Goal: Transaction & Acquisition: Purchase product/service

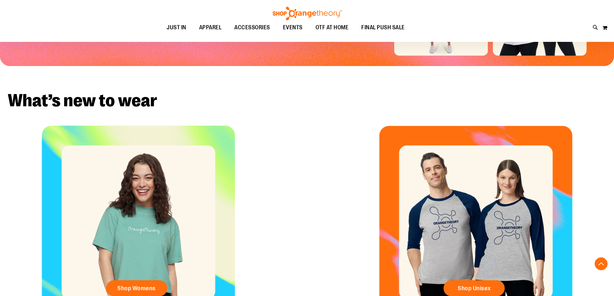
scroll to position [290, 0]
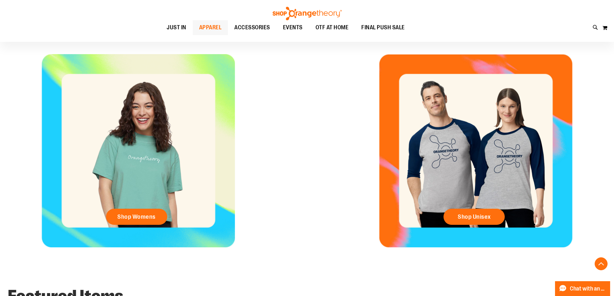
click at [217, 30] on span "APPAREL" at bounding box center [210, 27] width 23 height 14
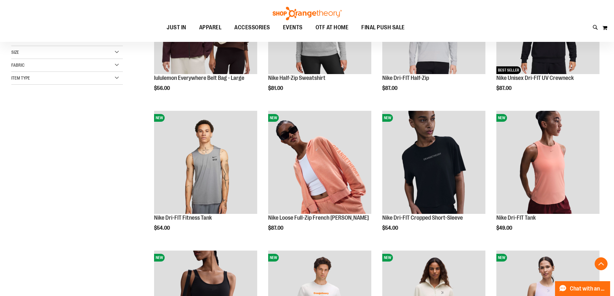
scroll to position [193, 0]
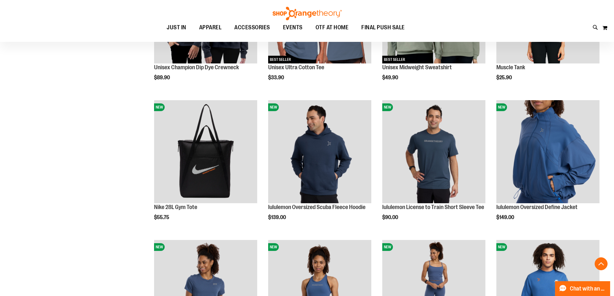
scroll to position [612, 0]
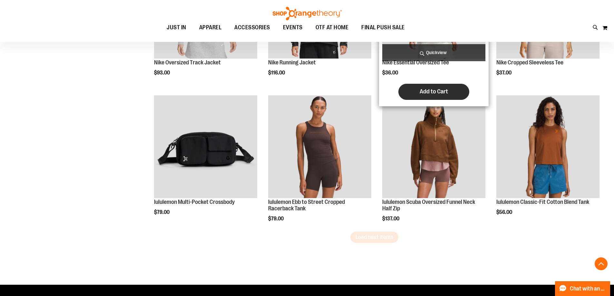
scroll to position [1224, 0]
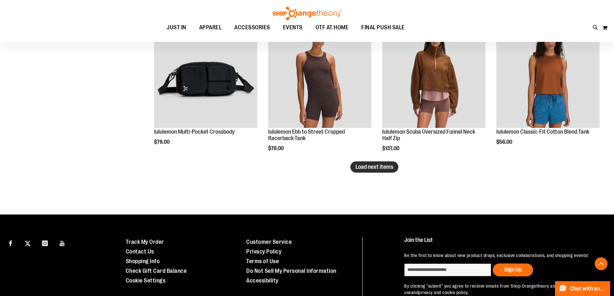
click at [365, 171] on button "Load next items" at bounding box center [374, 166] width 48 height 11
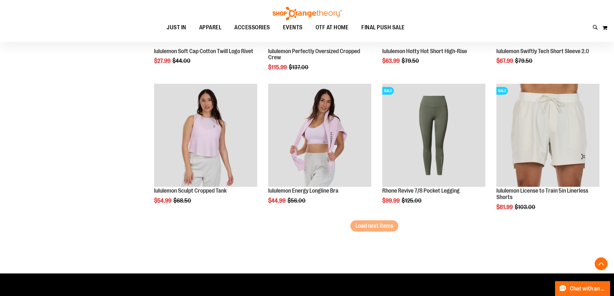
scroll to position [1675, 0]
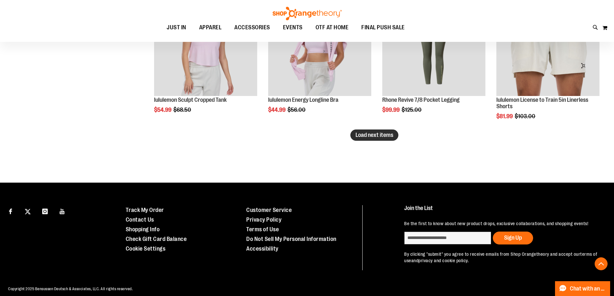
click at [385, 135] on span "Load next items" at bounding box center [374, 135] width 38 height 6
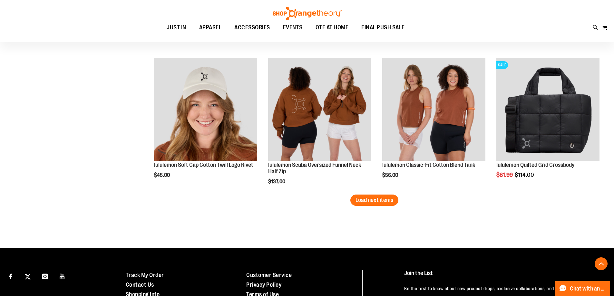
scroll to position [2030, 0]
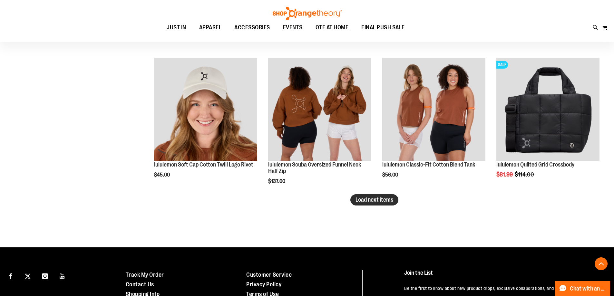
click at [363, 200] on span "Load next items" at bounding box center [374, 200] width 38 height 6
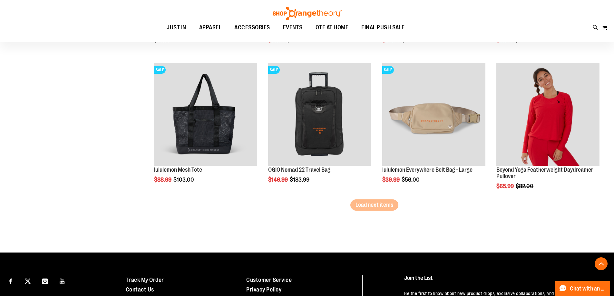
scroll to position [2449, 0]
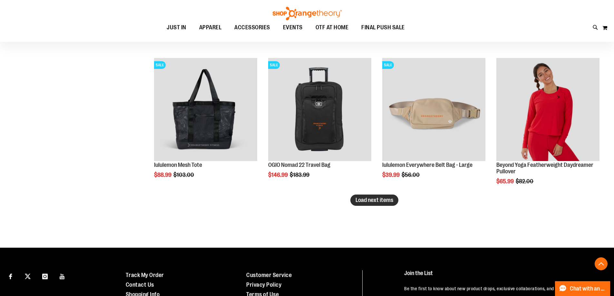
click at [354, 201] on button "Load next items" at bounding box center [374, 200] width 48 height 11
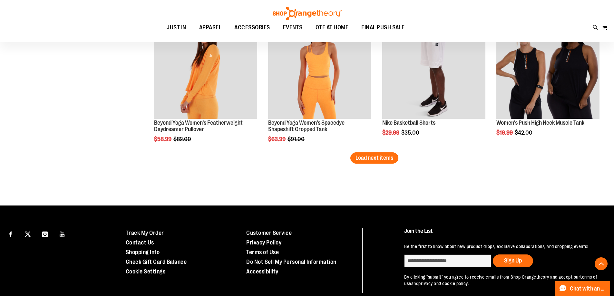
scroll to position [2900, 0]
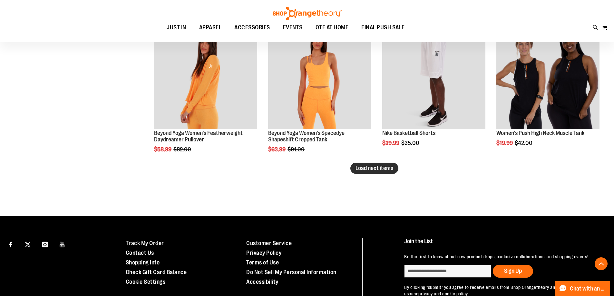
click at [360, 168] on span "Load next items" at bounding box center [374, 168] width 38 height 6
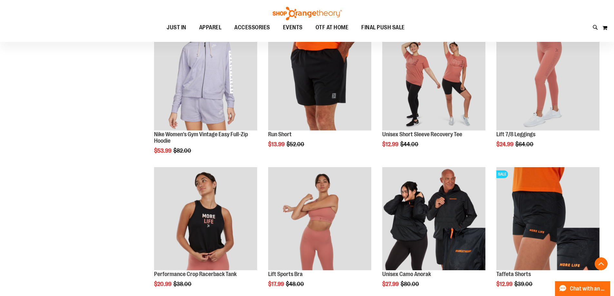
scroll to position [3286, 0]
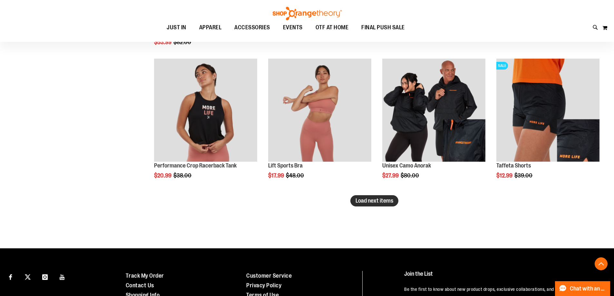
click at [381, 197] on button "Load next items" at bounding box center [374, 200] width 48 height 11
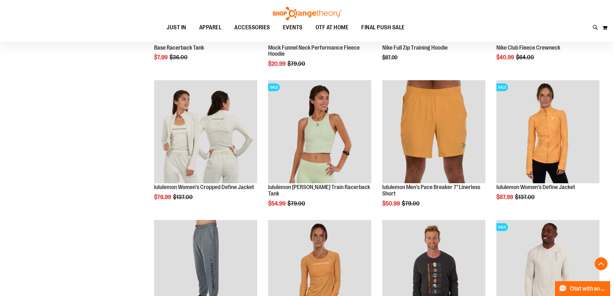
scroll to position [3737, 0]
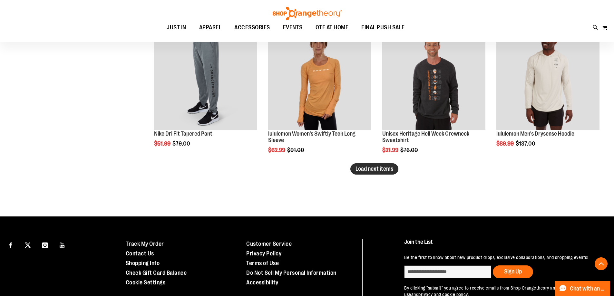
click at [377, 172] on button "Load next items" at bounding box center [374, 168] width 48 height 11
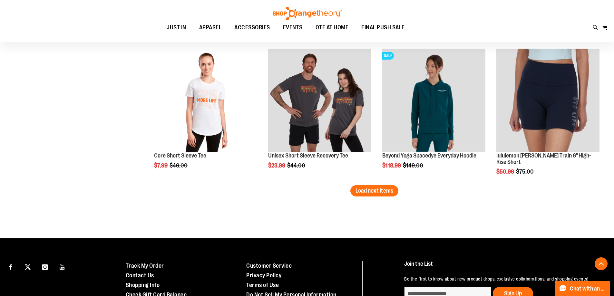
scroll to position [4124, 0]
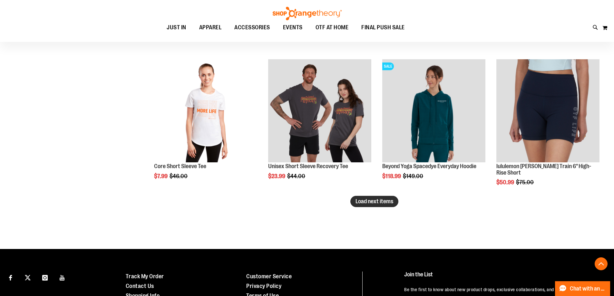
click at [380, 204] on span "Load next items" at bounding box center [374, 201] width 38 height 6
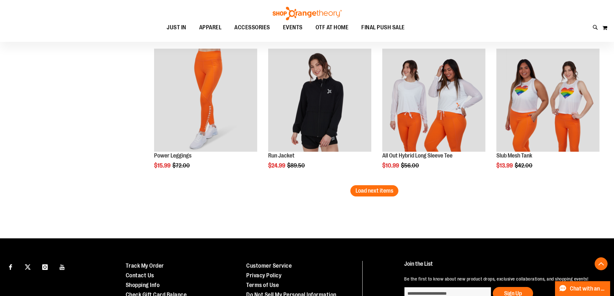
scroll to position [4607, 0]
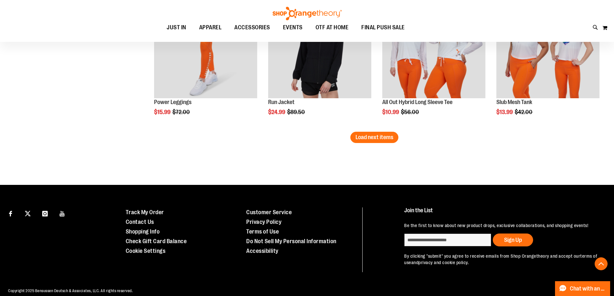
click at [387, 138] on span "Load next items" at bounding box center [374, 137] width 38 height 6
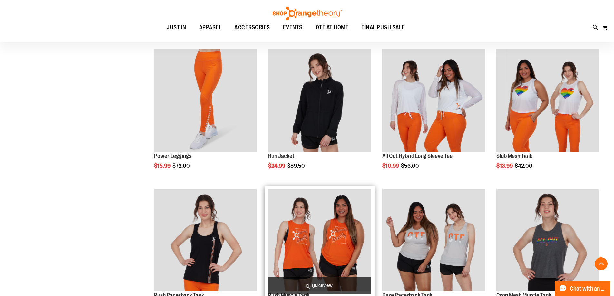
scroll to position [4650, 0]
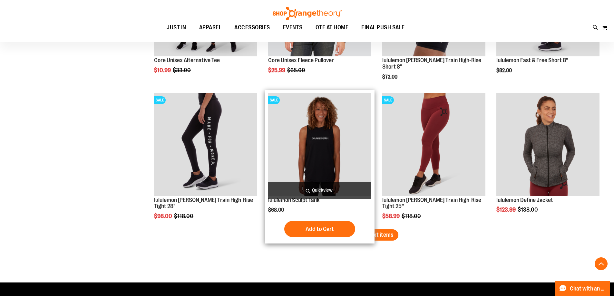
scroll to position [4940, 0]
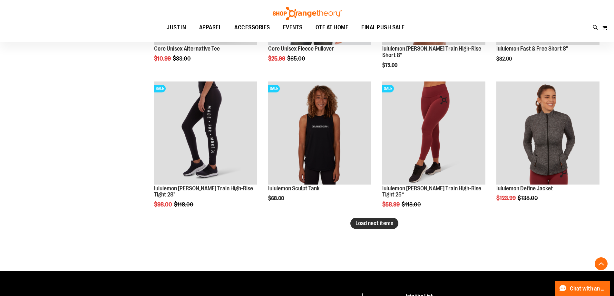
click at [368, 223] on span "Load next items" at bounding box center [374, 223] width 38 height 6
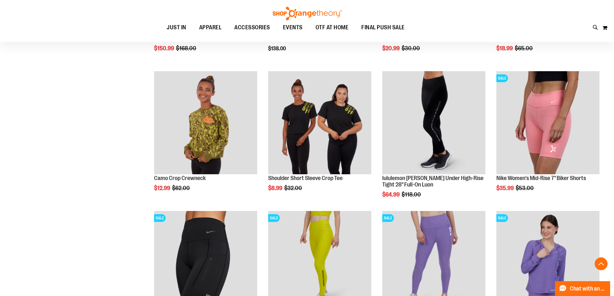
scroll to position [5230, 0]
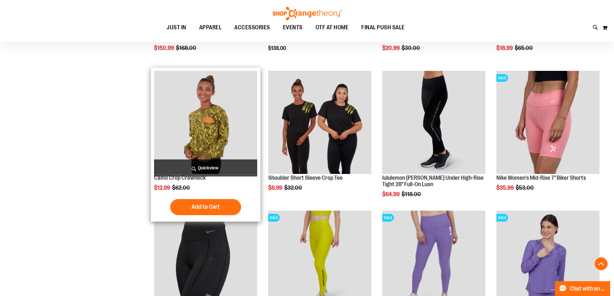
click at [219, 126] on img "product" at bounding box center [205, 122] width 103 height 103
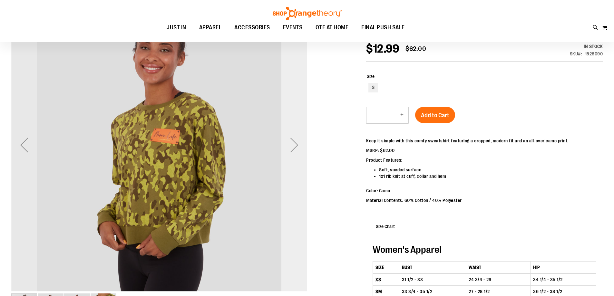
scroll to position [96, 0]
click at [292, 146] on div "Next" at bounding box center [294, 145] width 26 height 26
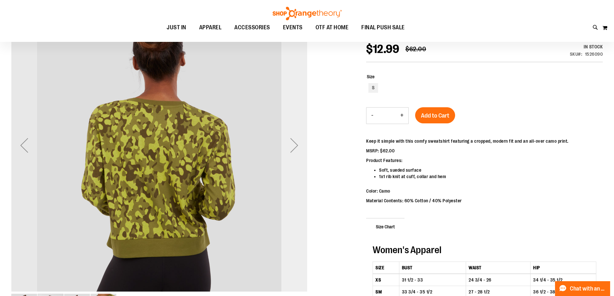
click at [292, 146] on div "Next" at bounding box center [294, 145] width 26 height 26
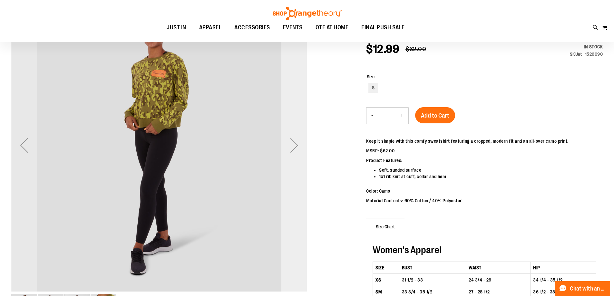
click at [292, 144] on div "Next" at bounding box center [294, 145] width 26 height 26
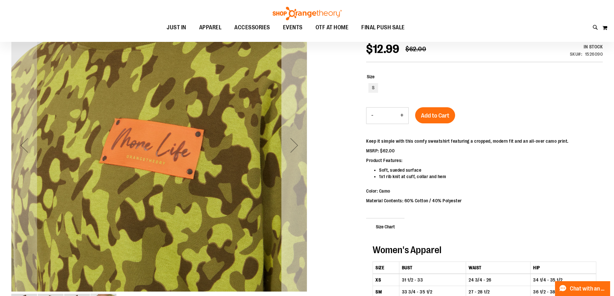
click at [293, 146] on div "Next" at bounding box center [294, 145] width 26 height 26
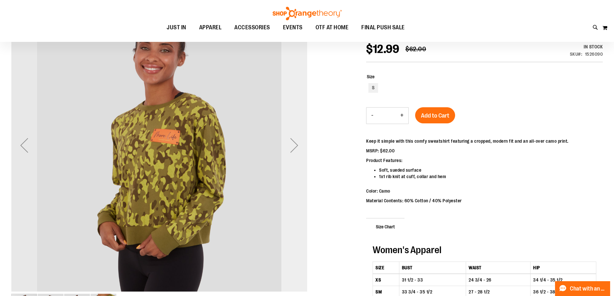
click at [294, 146] on div "Next" at bounding box center [294, 145] width 26 height 26
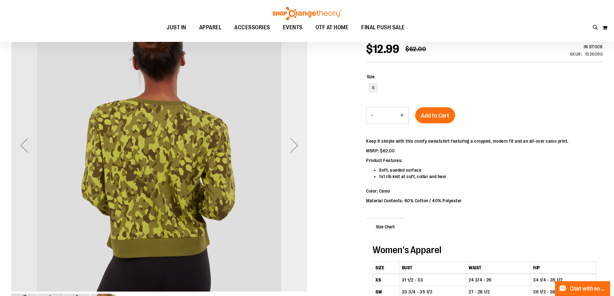
click at [293, 146] on div "Next" at bounding box center [294, 145] width 26 height 26
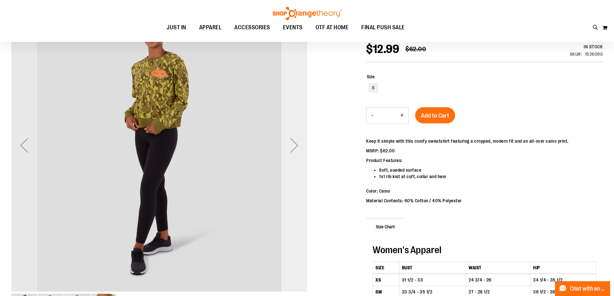
click at [293, 146] on div "Next" at bounding box center [294, 145] width 26 height 26
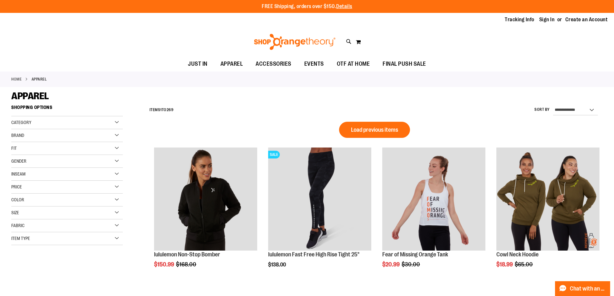
click at [77, 123] on div "Category" at bounding box center [66, 122] width 111 height 13
click at [17, 135] on link "WOMEN" at bounding box center [63, 135] width 107 height 7
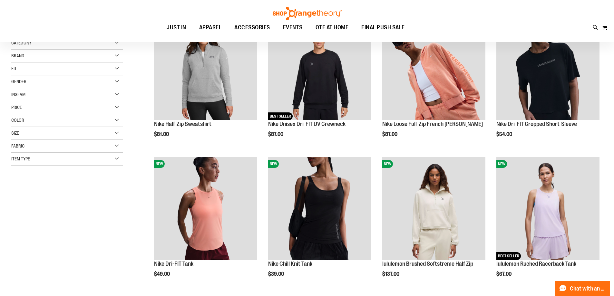
scroll to position [37, 0]
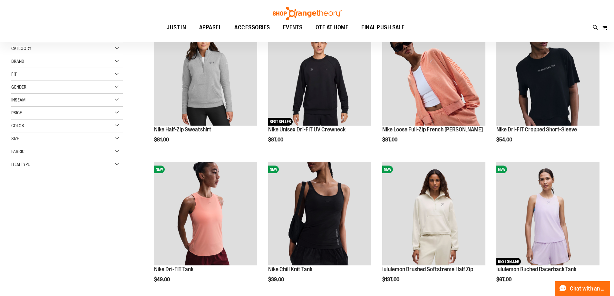
click at [101, 149] on div "Fabric" at bounding box center [66, 151] width 111 height 13
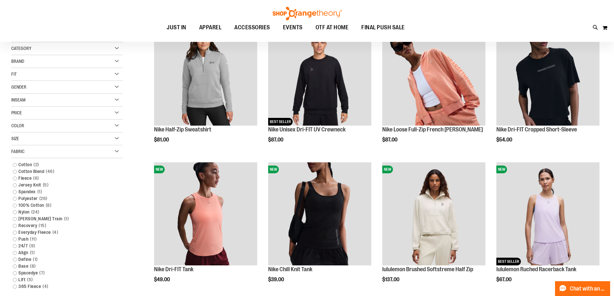
click at [101, 149] on div "Fabric" at bounding box center [66, 151] width 111 height 13
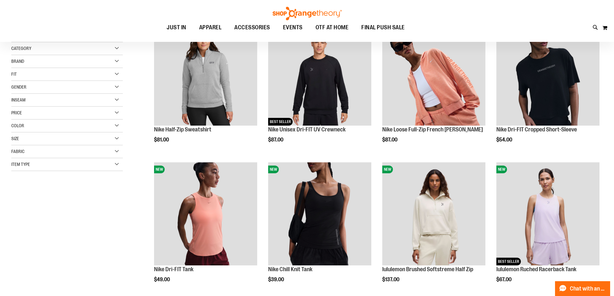
click at [102, 169] on div "Item Type" at bounding box center [66, 164] width 111 height 13
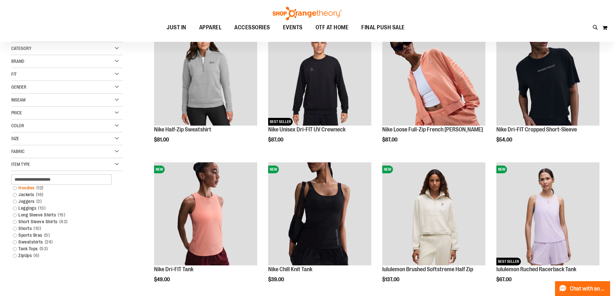
click at [16, 187] on link "Hoodies 12 items" at bounding box center [63, 188] width 107 height 7
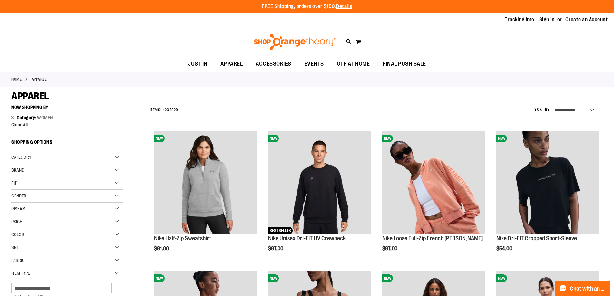
scroll to position [32, 0]
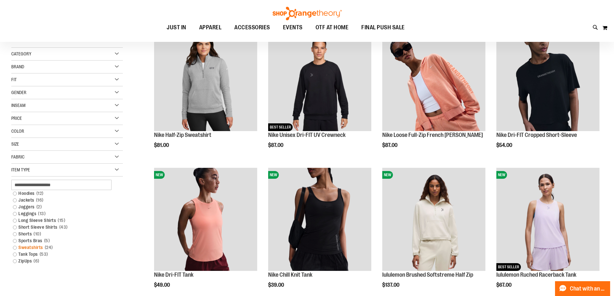
click at [15, 248] on link "Sweatshirts 24 items" at bounding box center [63, 247] width 107 height 7
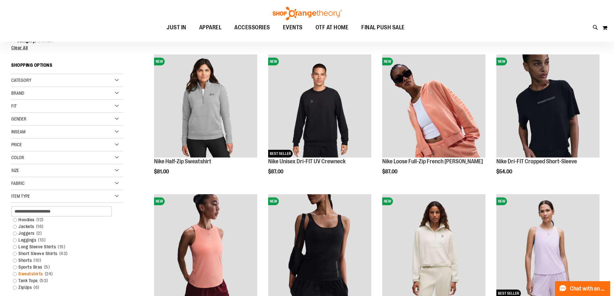
scroll to position [0, 0]
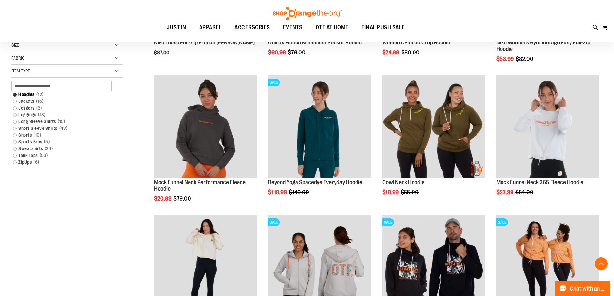
scroll to position [128, 0]
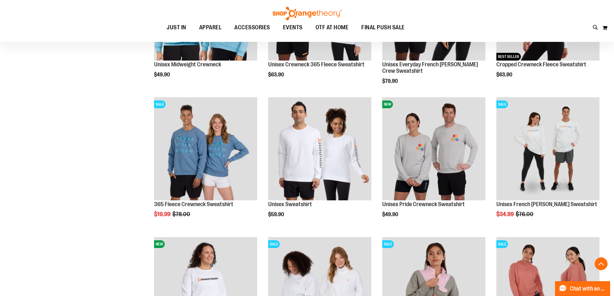
scroll to position [547, 0]
